Goal: Manage account settings

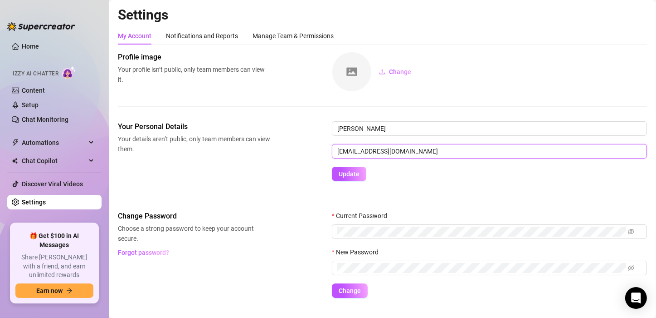
drag, startPoint x: 419, startPoint y: 152, endPoint x: 292, endPoint y: 143, distance: 127.8
click at [292, 143] on div "Your Personal Details Your details aren’t public, only team members can view th…" at bounding box center [382, 151] width 529 height 60
type input "[EMAIL_ADDRESS][DOMAIN_NAME]"
click at [357, 183] on div "Your Personal Details Your details aren’t public, only team members can view th…" at bounding box center [382, 165] width 529 height 89
click at [352, 177] on span "Update" at bounding box center [349, 173] width 21 height 7
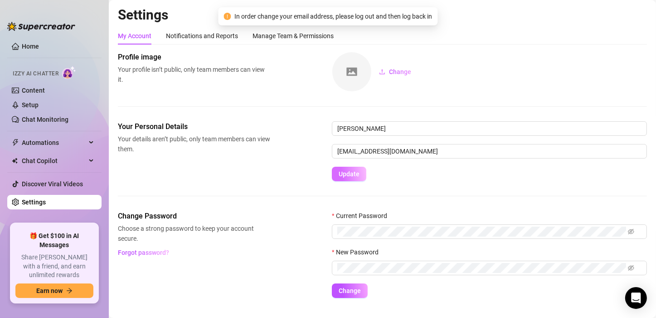
click at [351, 170] on span "Update" at bounding box center [349, 173] width 21 height 7
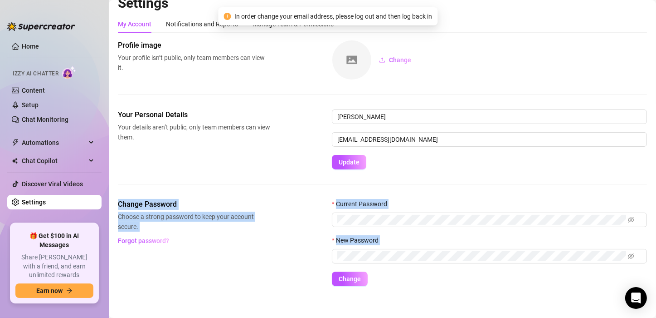
scroll to position [18, 0]
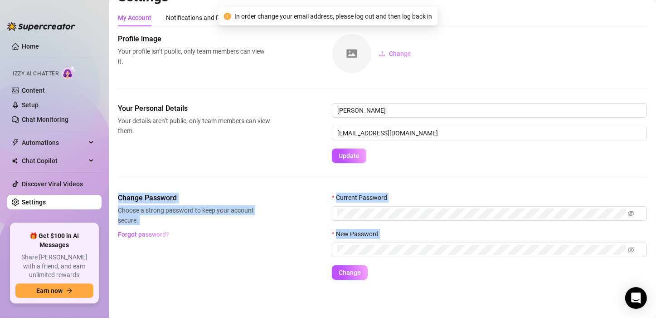
drag, startPoint x: 647, startPoint y: 161, endPoint x: 653, endPoint y: 311, distance: 150.3
click at [653, 311] on div "Settings My Account Notifications and Reports Manage Team & Permissions Profile…" at bounding box center [382, 159] width 547 height 318
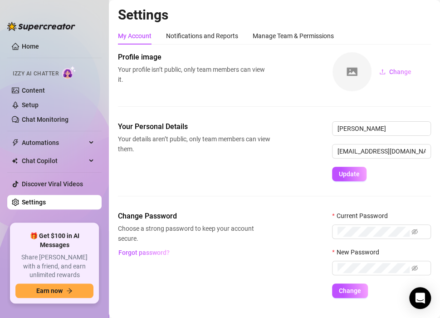
click at [16, 26] on img at bounding box center [41, 26] width 68 height 9
click at [12, 19] on div at bounding box center [41, 21] width 68 height 27
click at [285, 41] on div "Manage Team & Permissions" at bounding box center [293, 35] width 81 height 17
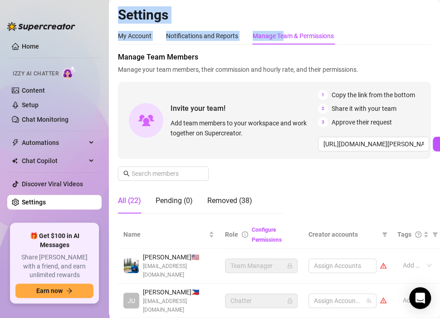
drag, startPoint x: 285, startPoint y: 41, endPoint x: -9, endPoint y: -6, distance: 297.2
click at [0, 0] on html "Home Izzy AI Chatter Content Setup Chat Monitoring Automations Chat Copilot Dis…" at bounding box center [220, 159] width 440 height 318
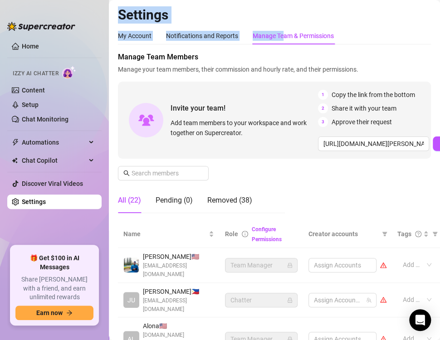
click at [30, 223] on ul "Home Izzy AI Chatter Content Setup Chat Monitoring Automations Chat Copilot Dis…" at bounding box center [54, 138] width 94 height 207
